Goal: Task Accomplishment & Management: Manage account settings

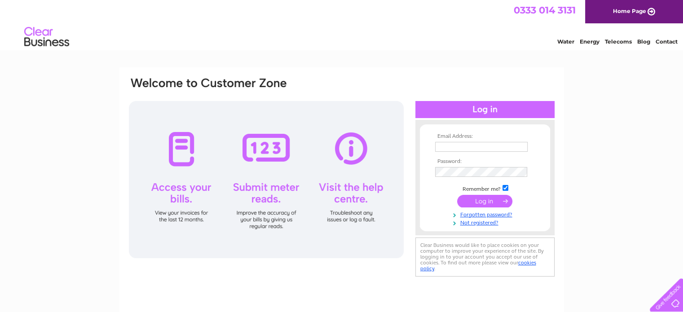
click at [467, 145] on input "text" at bounding box center [481, 147] width 93 height 10
type input "[PERSON_NAME][EMAIL_ADDRESS][DOMAIN_NAME]"
click at [483, 201] on input "submit" at bounding box center [484, 201] width 55 height 13
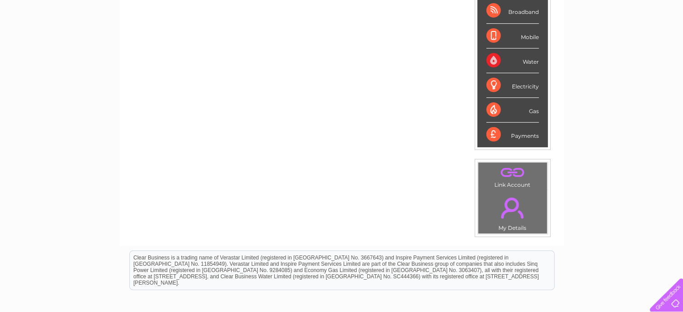
scroll to position [180, 0]
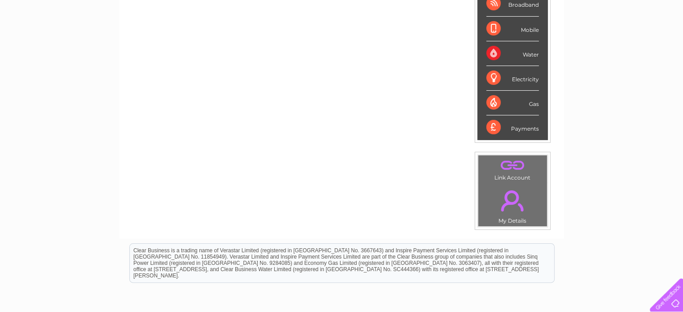
click at [512, 206] on link "." at bounding box center [513, 200] width 64 height 31
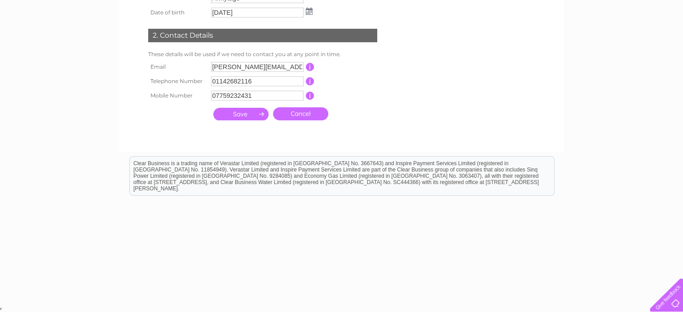
scroll to position [26, 0]
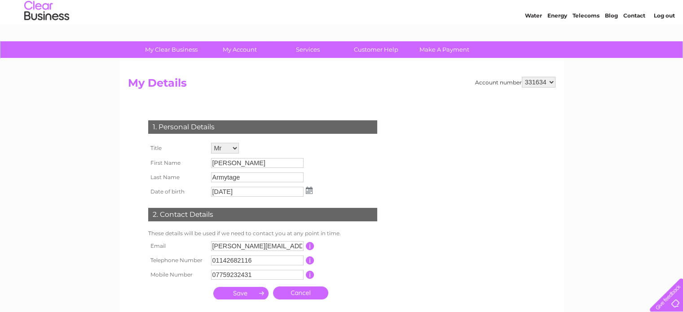
drag, startPoint x: 548, startPoint y: 81, endPoint x: 535, endPoint y: 87, distance: 13.9
click at [535, 87] on form "Account number 331634 My Details 1. Personal Details Title Mr Mrs Ms Miss Dr Re…" at bounding box center [342, 199] width 428 height 245
click at [522, 77] on select "331634" at bounding box center [539, 82] width 34 height 11
click at [538, 83] on select "331634" at bounding box center [539, 82] width 34 height 11
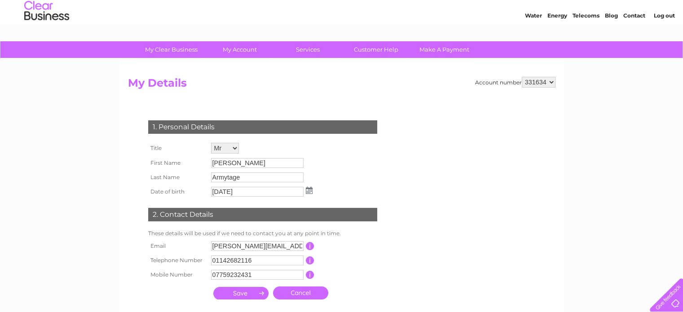
click at [538, 83] on select "331634" at bounding box center [539, 82] width 34 height 11
